Goal: Find specific page/section: Find specific page/section

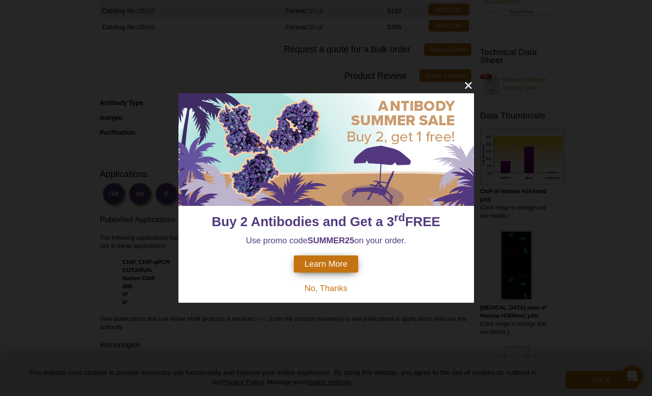
scroll to position [258, 0]
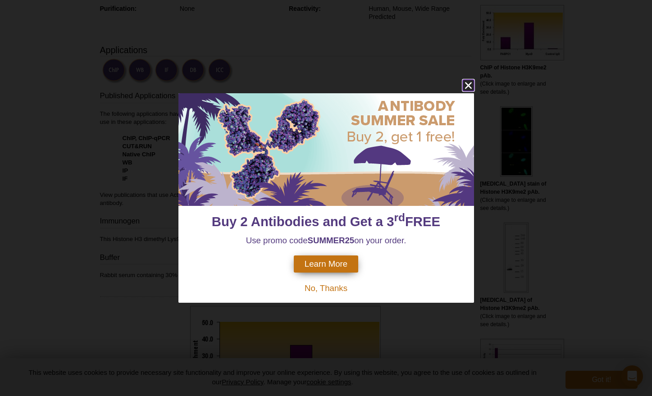
click at [470, 83] on icon "close" at bounding box center [468, 85] width 7 height 7
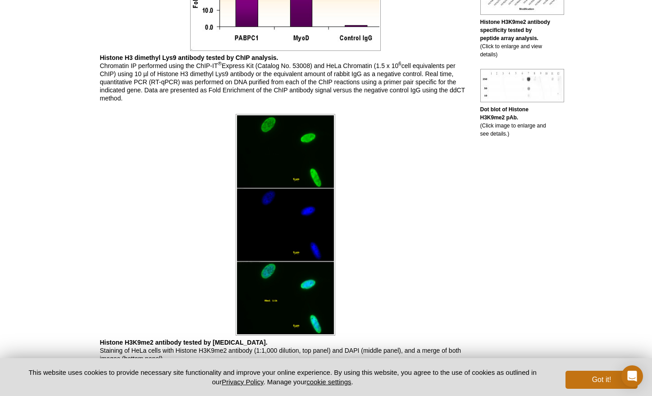
scroll to position [700, 0]
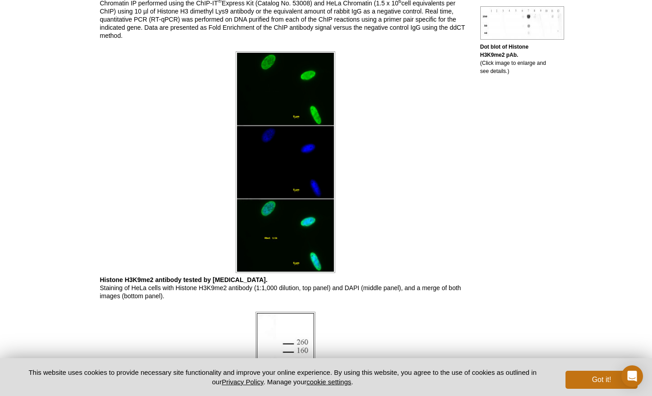
click at [285, 139] on img at bounding box center [286, 162] width 100 height 222
click at [304, 218] on img at bounding box center [286, 162] width 100 height 222
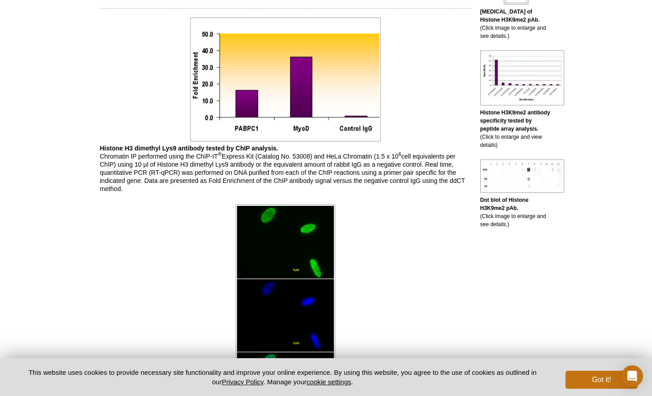
scroll to position [508, 0]
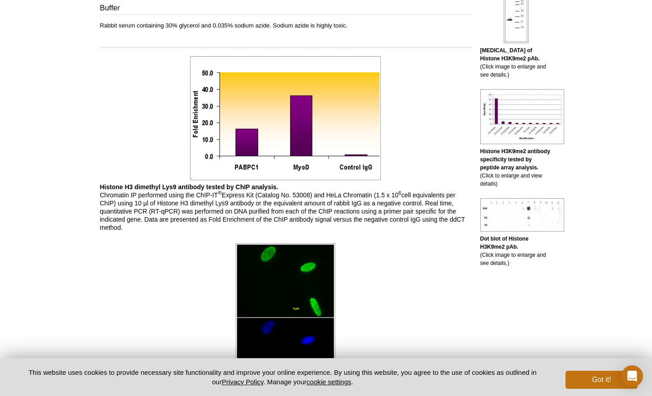
click at [320, 256] on img at bounding box center [286, 354] width 100 height 222
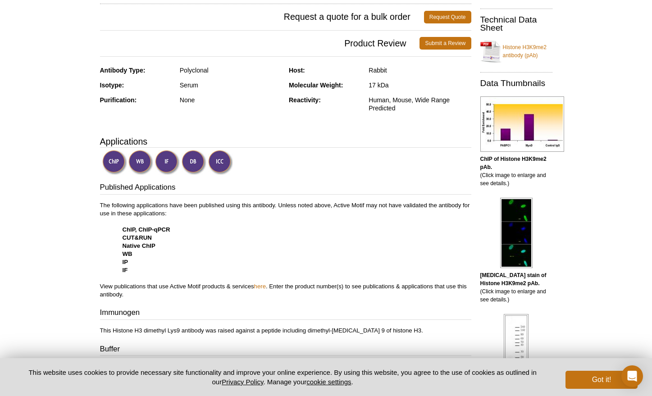
scroll to position [165, 0]
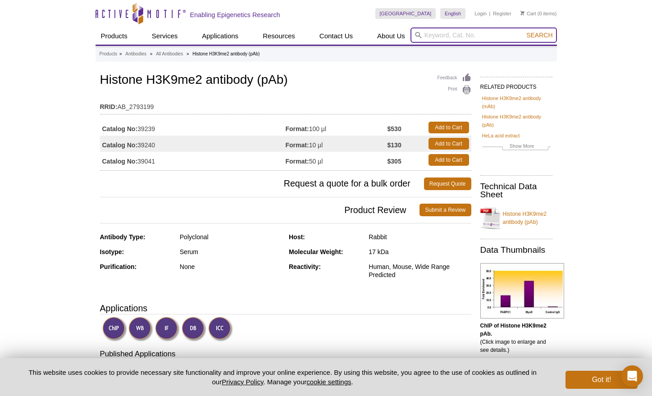
click at [508, 31] on input "search" at bounding box center [484, 34] width 146 height 15
type input "39087"
click at [539, 38] on span "Search" at bounding box center [539, 35] width 26 height 7
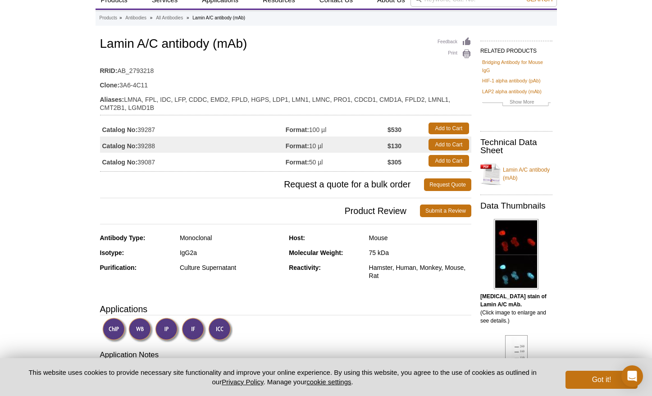
scroll to position [52, 0]
